Goal: Check status: Check status

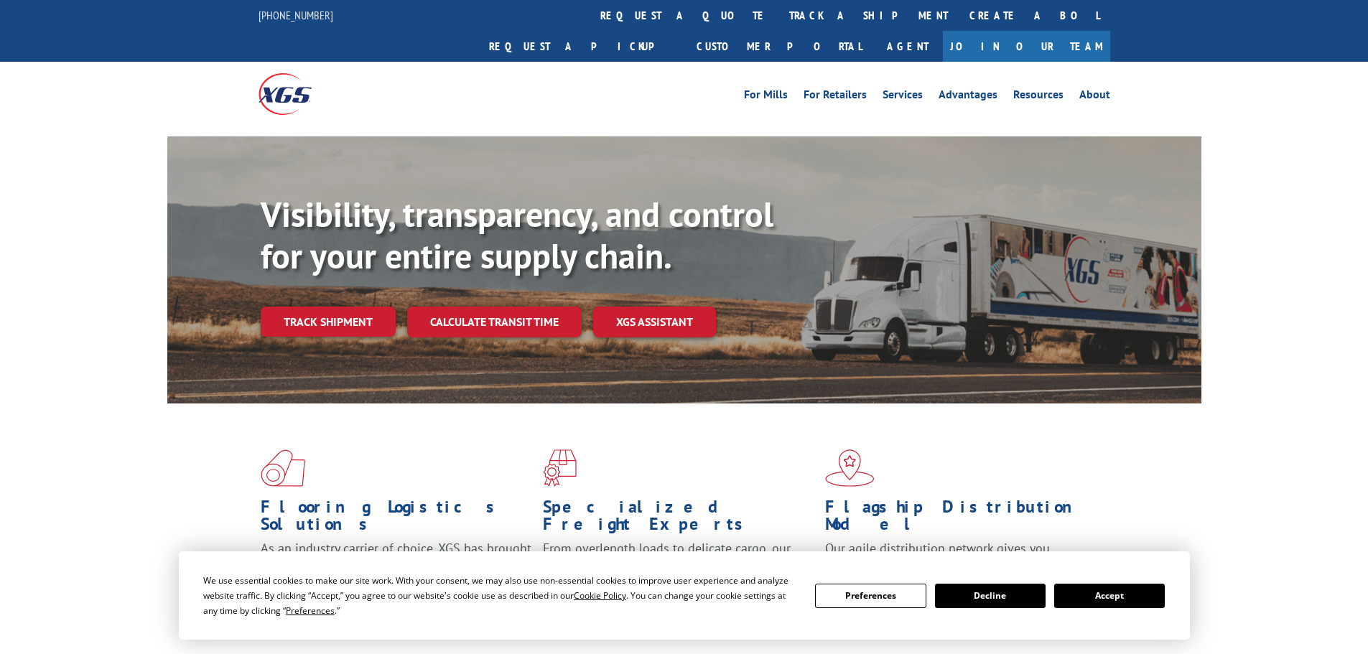
click at [1110, 592] on button "Accept" at bounding box center [1109, 596] width 111 height 24
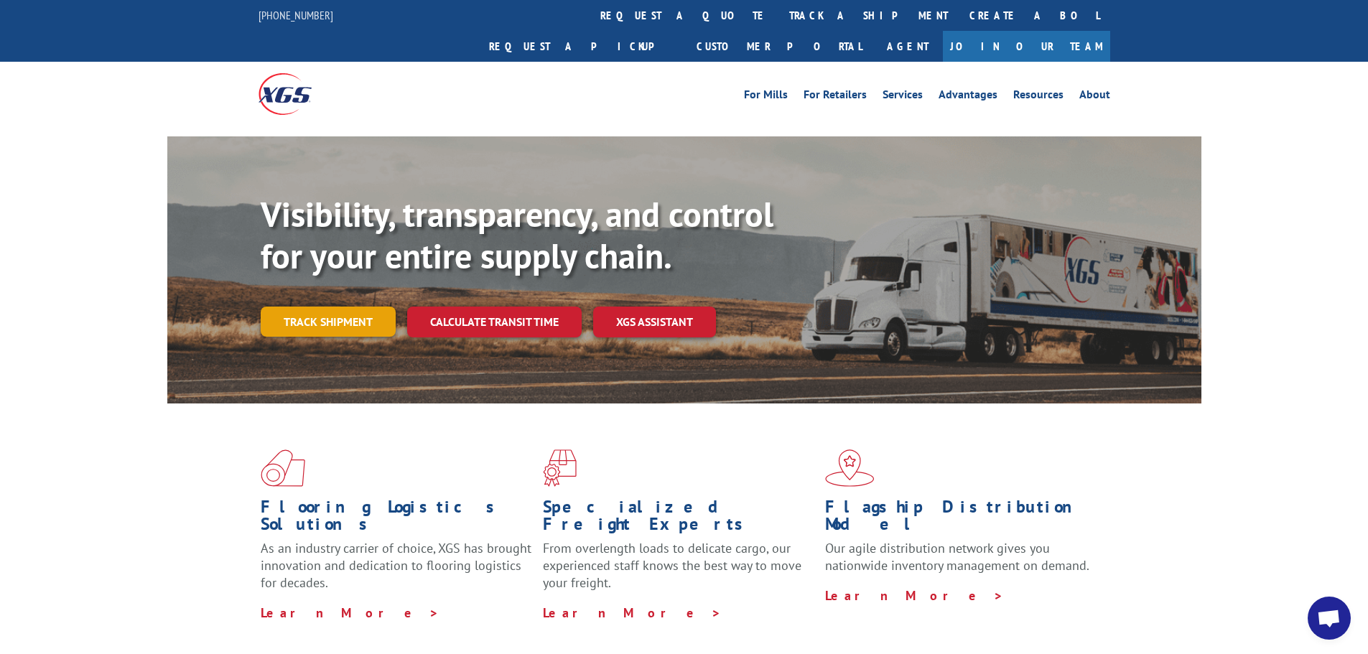
click at [308, 307] on link "Track shipment" at bounding box center [328, 322] width 135 height 30
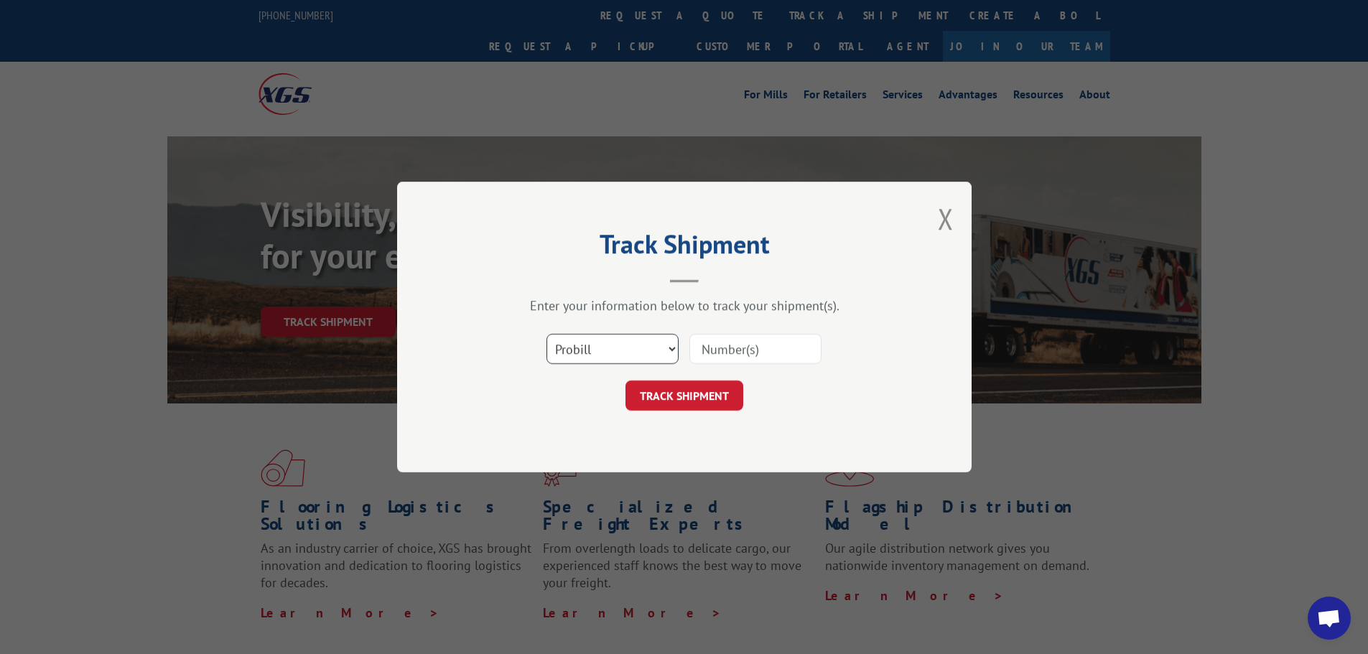
click at [595, 345] on select "Select category... Probill BOL PO" at bounding box center [613, 349] width 132 height 30
select select "po"
click at [547, 334] on select "Select category... Probill BOL PO" at bounding box center [613, 349] width 132 height 30
click at [721, 352] on input at bounding box center [756, 349] width 132 height 30
paste input "21544847"
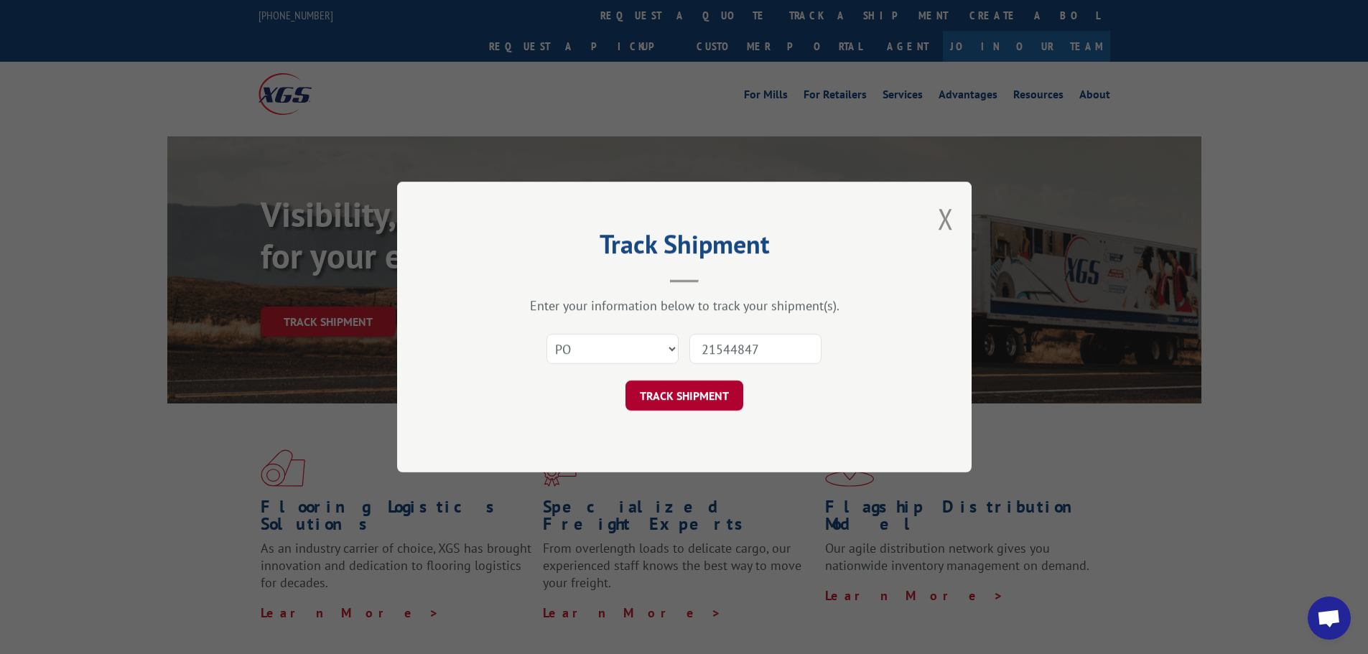
type input "21544847"
click at [721, 402] on button "TRACK SHIPMENT" at bounding box center [685, 396] width 118 height 30
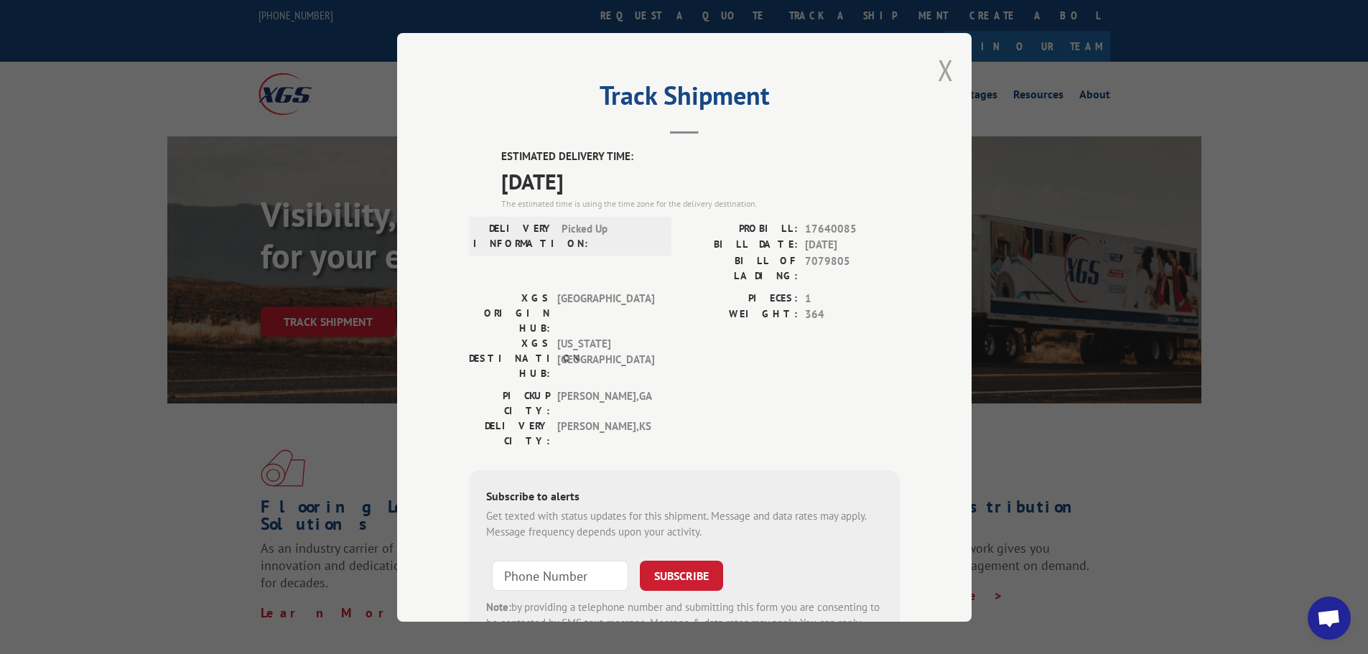
click at [939, 65] on button "Close modal" at bounding box center [946, 70] width 16 height 38
